Goal: Task Accomplishment & Management: Use online tool/utility

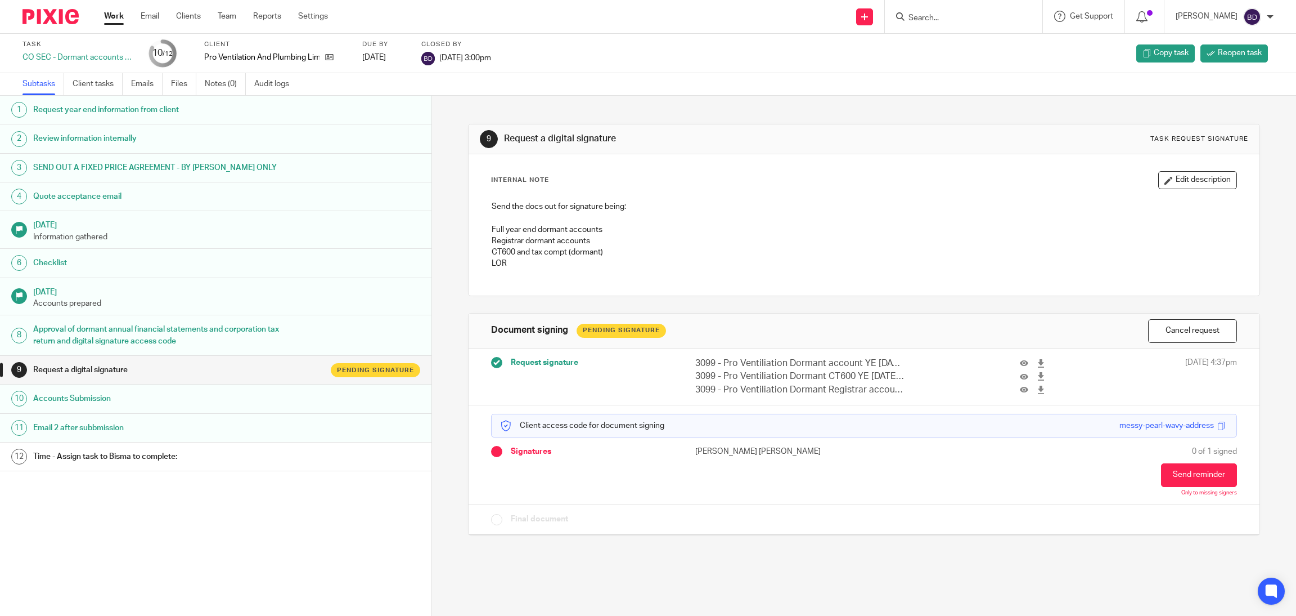
click at [115, 460] on h1 "Time - Assign task to Bisma to complete:" at bounding box center [162, 456] width 258 height 17
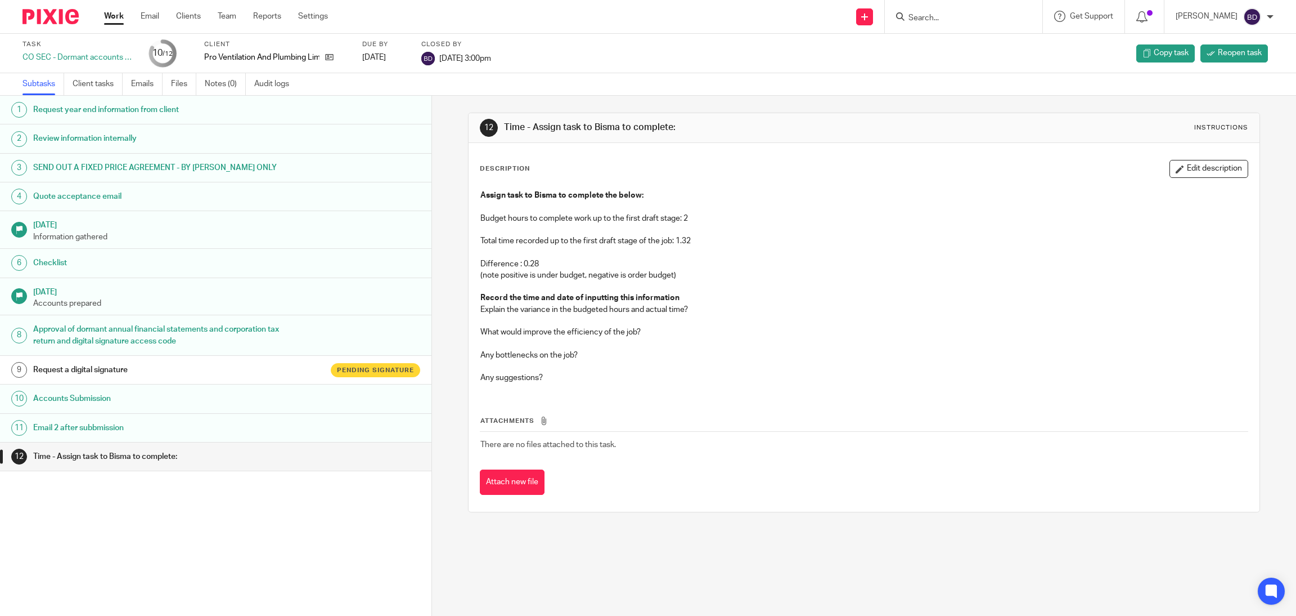
click at [439, 361] on div "12 Time - Assign task to Bisma to complete: Instructions Description Edit descr…" at bounding box center [864, 356] width 864 height 520
click at [133, 115] on h1 "Request year end information from client" at bounding box center [162, 109] width 258 height 17
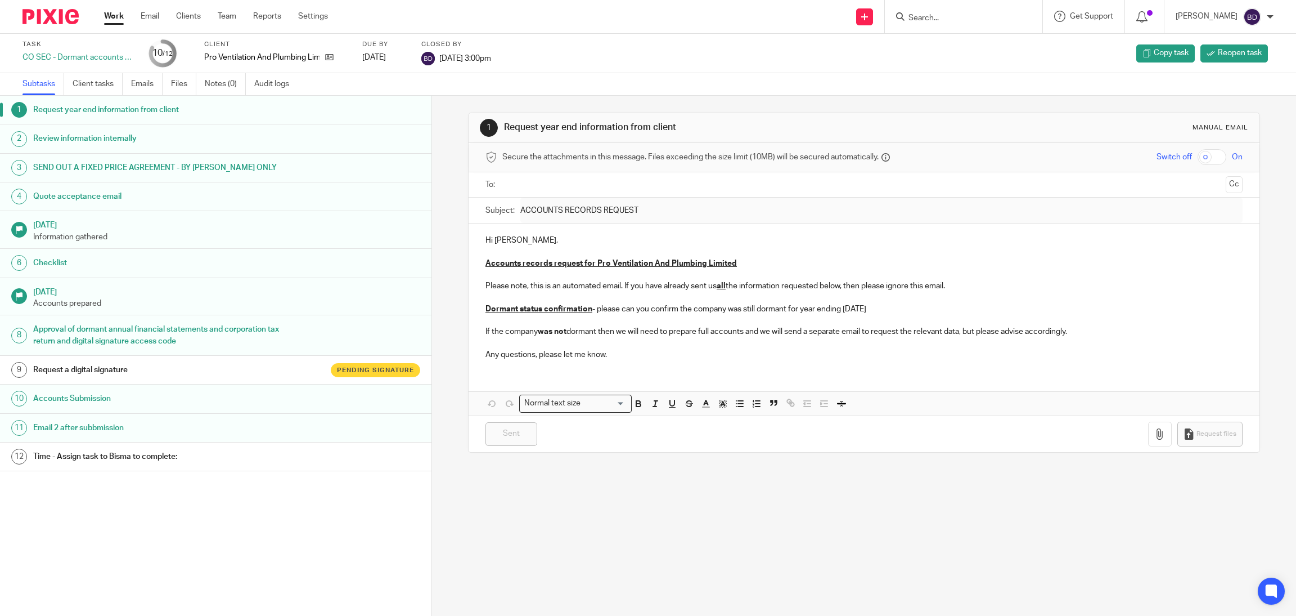
click at [63, 123] on link "1 Request year end information from client" at bounding box center [216, 110] width 432 height 28
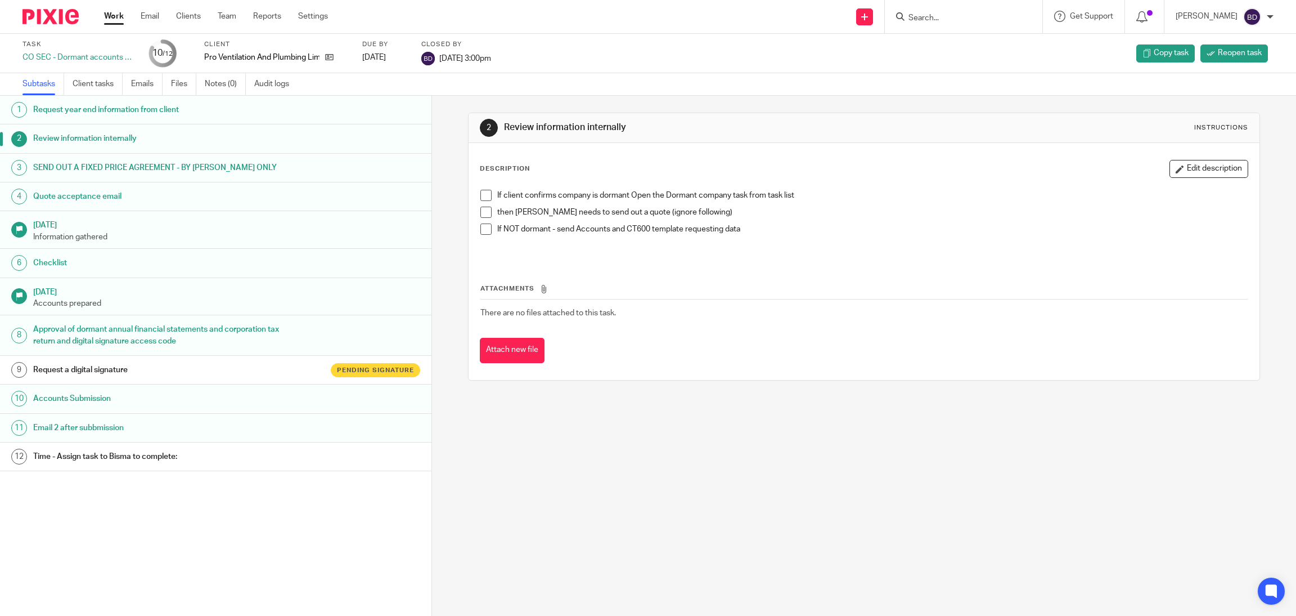
click at [123, 167] on h1 "SEND OUT A FIXED PRICE AGREEMENT - BY [PERSON_NAME] ONLY" at bounding box center [162, 167] width 258 height 17
